Goal: Task Accomplishment & Management: Complete application form

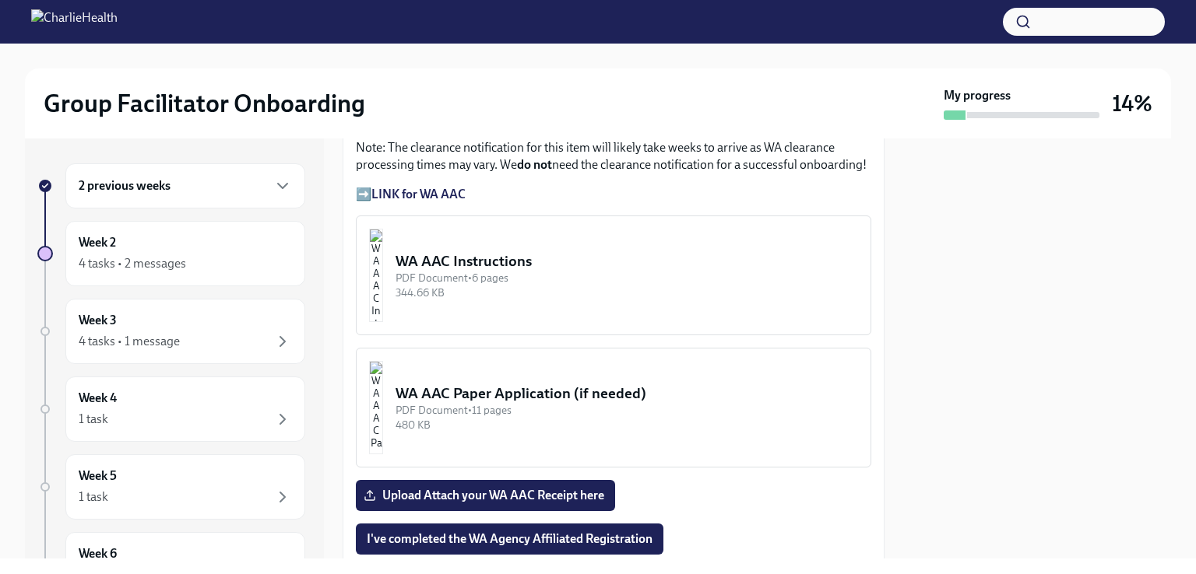
scroll to position [1385, 0]
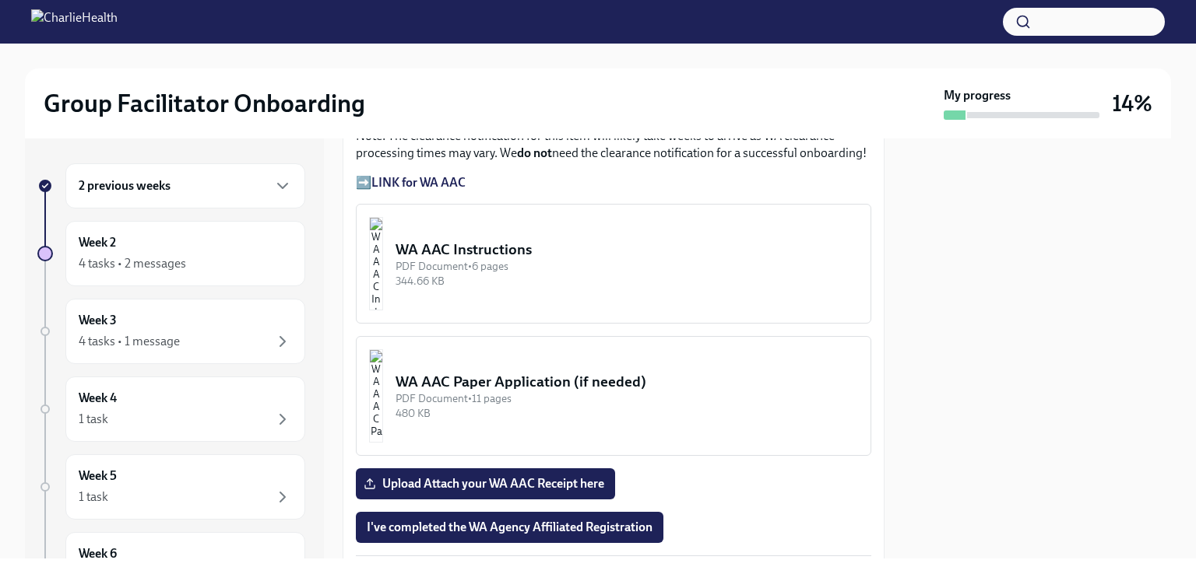
click at [507, 259] on div "PDF Document • 6 pages" at bounding box center [626, 266] width 462 height 15
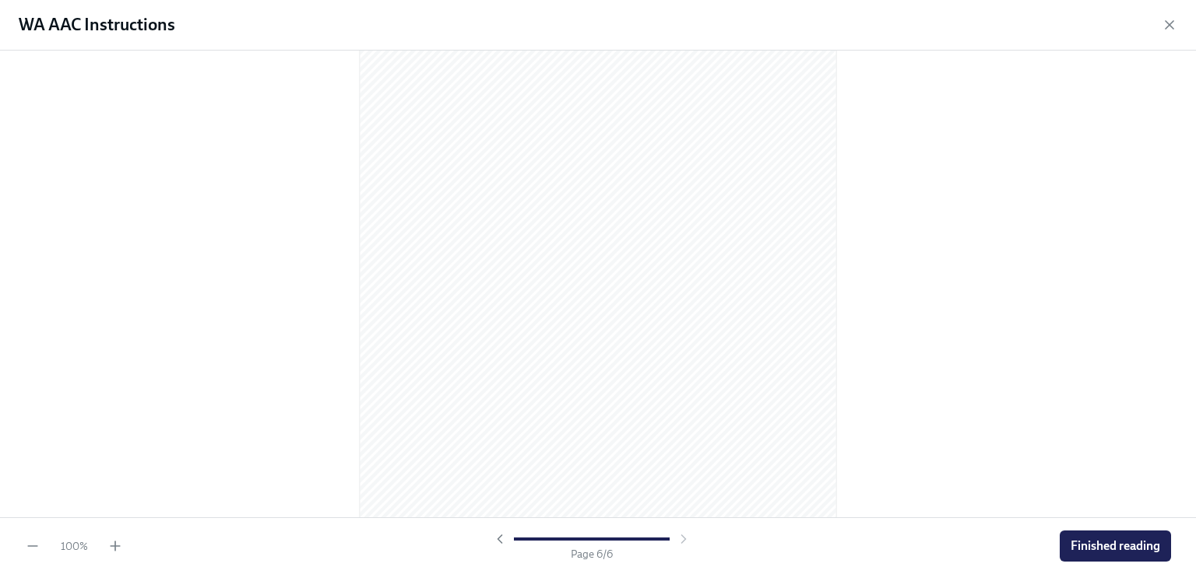
scroll to position [3326, 0]
click at [1195, 537] on div "100 % Page 6 / 6 Finished reading" at bounding box center [598, 546] width 1196 height 57
click at [1105, 546] on span "Finished reading" at bounding box center [1115, 547] width 90 height 16
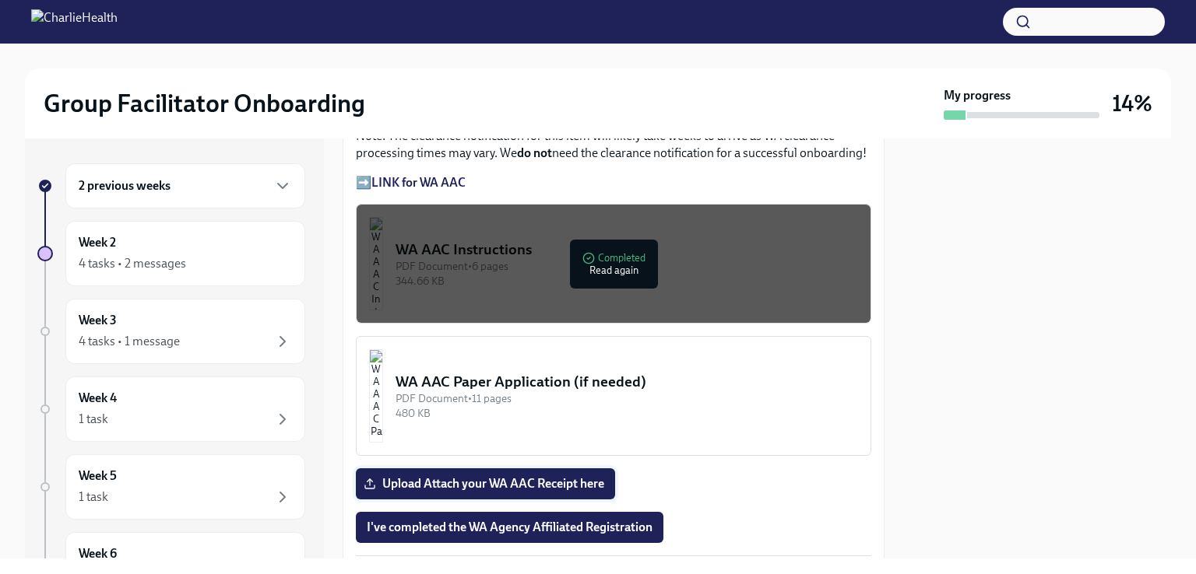
click at [542, 476] on span "Upload Attach your WA AAC Receipt here" at bounding box center [485, 484] width 237 height 16
click at [0, 0] on input "Upload Attach your WA AAC Receipt here" at bounding box center [0, 0] width 0 height 0
click at [606, 392] on div "PDF Document • 11 pages" at bounding box center [626, 399] width 462 height 15
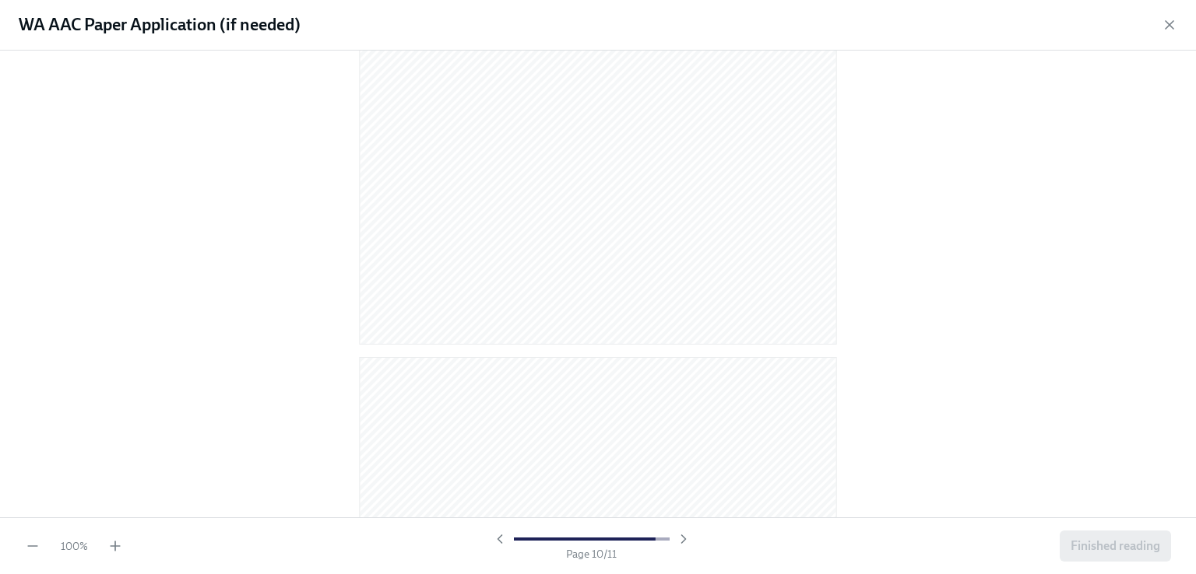
scroll to position [6477, 0]
click at [1093, 543] on span "Finished reading" at bounding box center [1115, 547] width 90 height 16
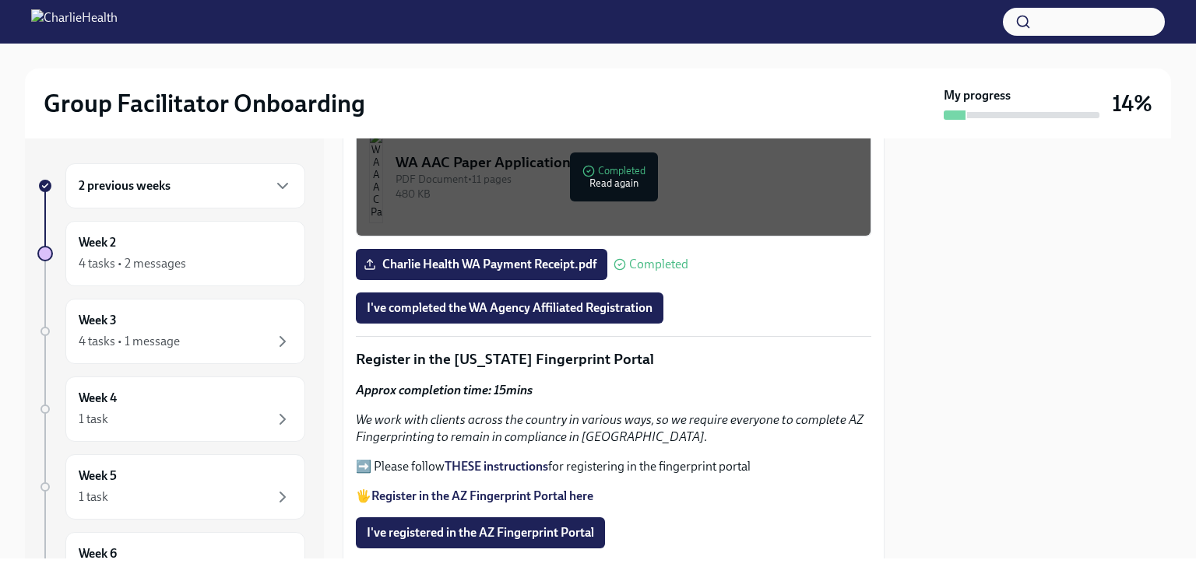
scroll to position [1598, 0]
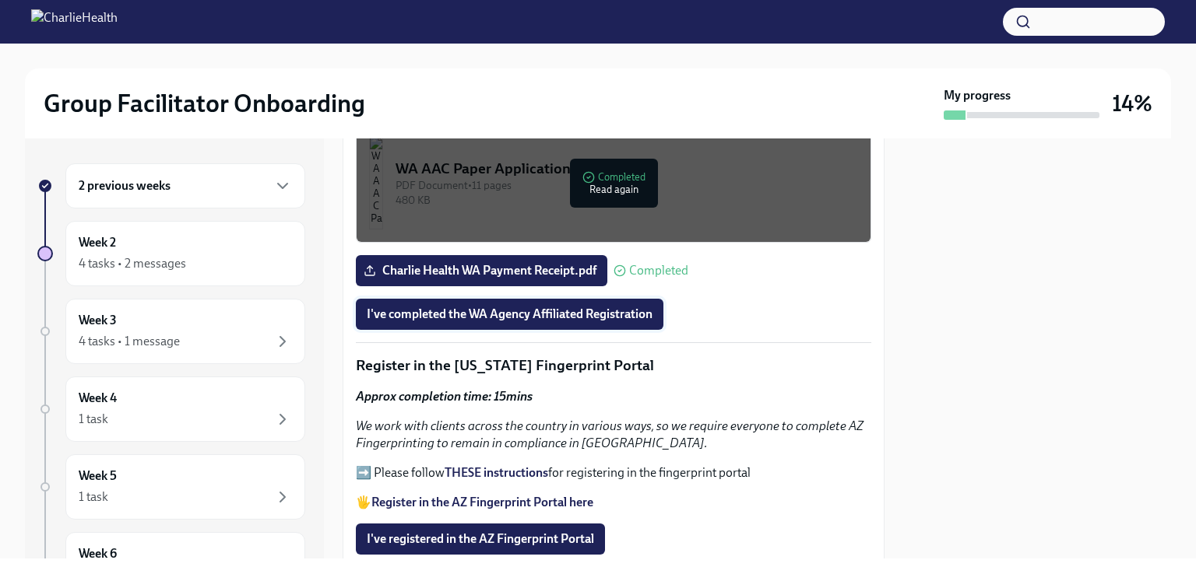
click at [551, 307] on span "I've completed the WA Agency Affiliated Registration" at bounding box center [510, 315] width 286 height 16
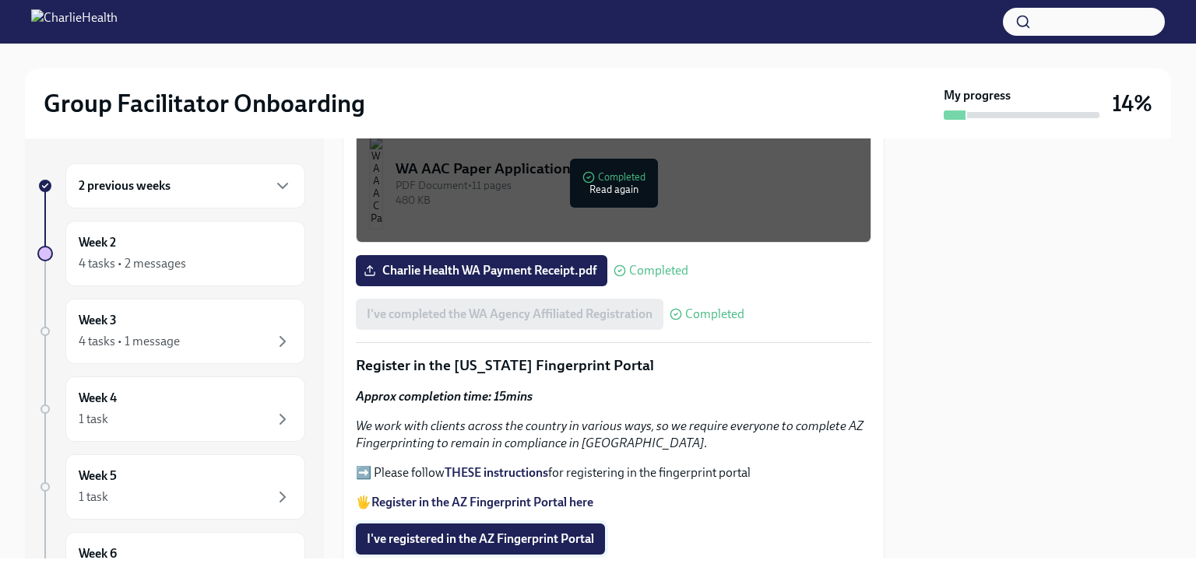
click at [473, 532] on span "I've registered in the AZ Fingerprint Portal" at bounding box center [480, 540] width 227 height 16
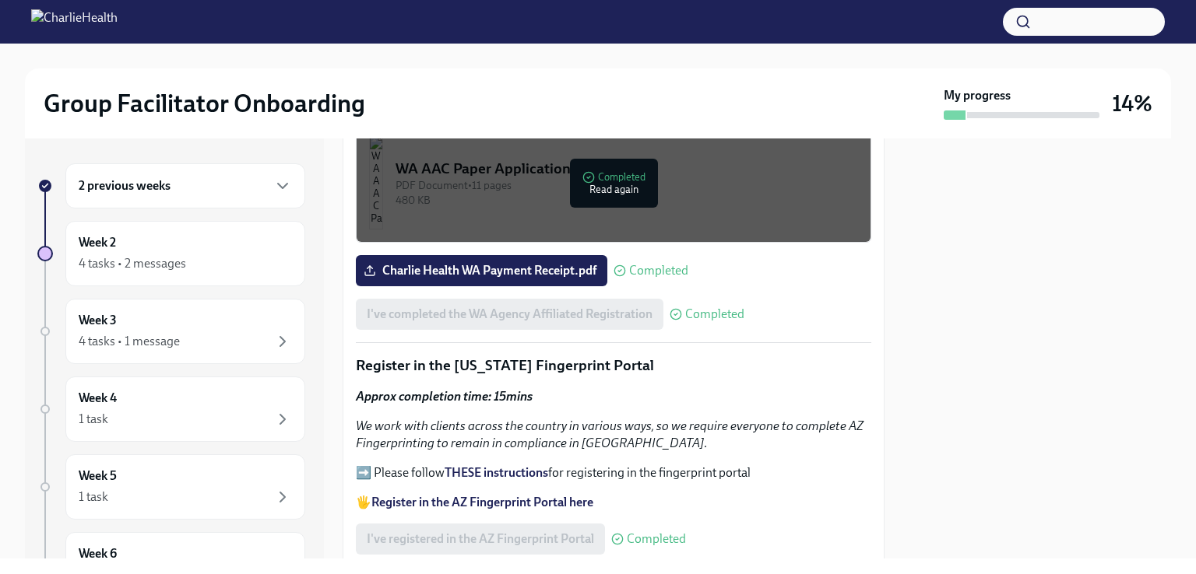
click at [470, 495] on strong "Register in the AZ Fingerprint Portal here" at bounding box center [482, 502] width 222 height 15
click at [498, 465] on strong "THESE instructions" at bounding box center [496, 472] width 104 height 15
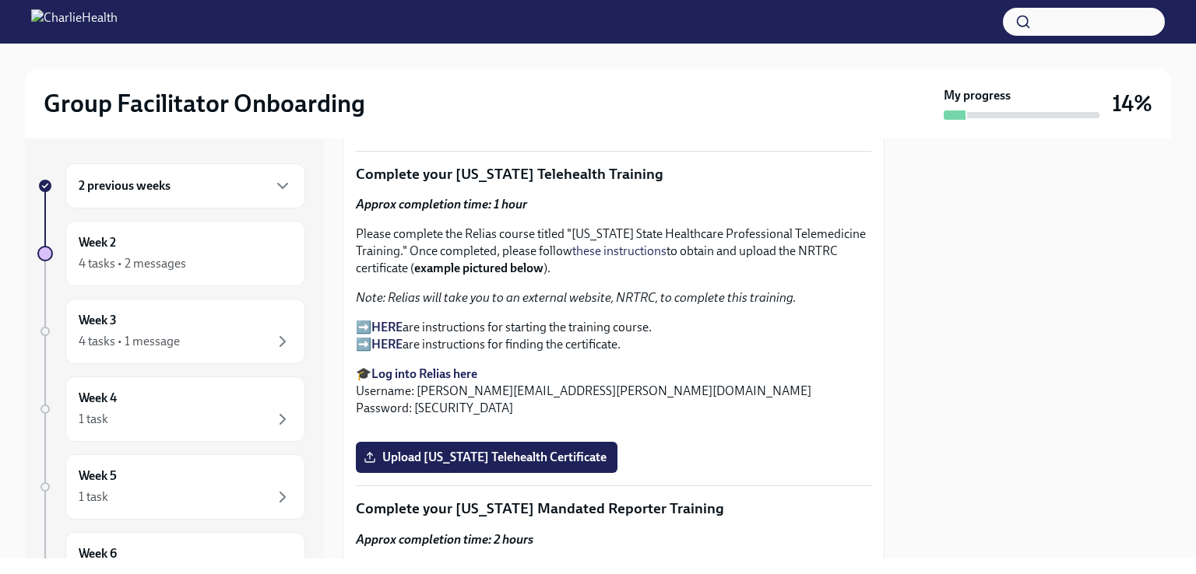
scroll to position [2233, 0]
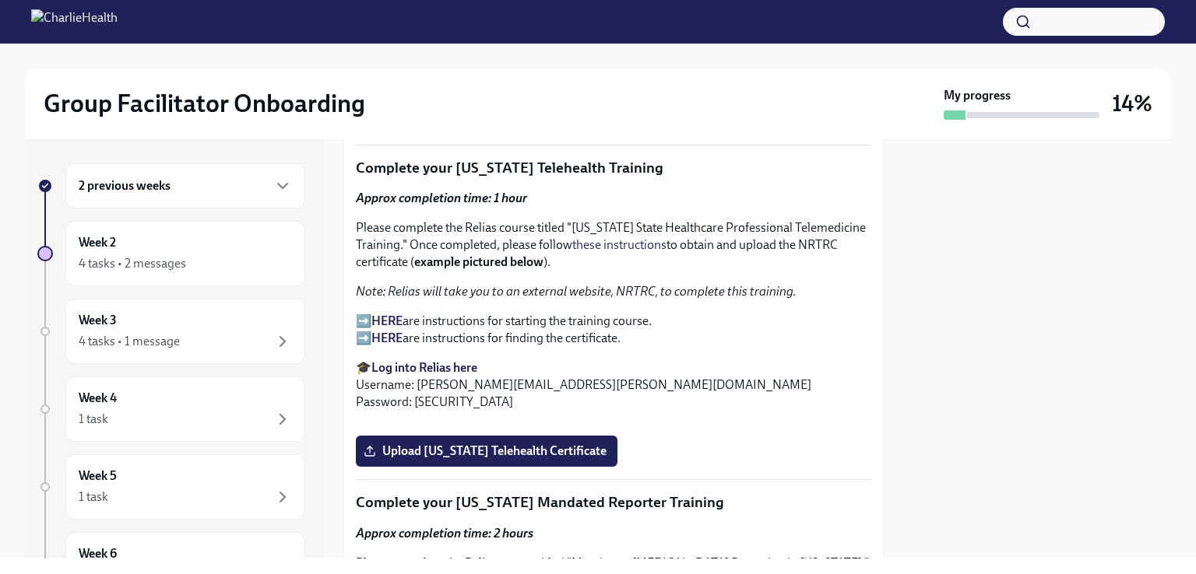
click at [370, 313] on p "➡️ HERE are instructions for starting the training course. ➡️ HERE are instruct…" at bounding box center [613, 330] width 515 height 34
click at [386, 314] on strong "HERE" at bounding box center [386, 321] width 31 height 15
